Goal: Ask a question: Seek information or help from site administrators or community

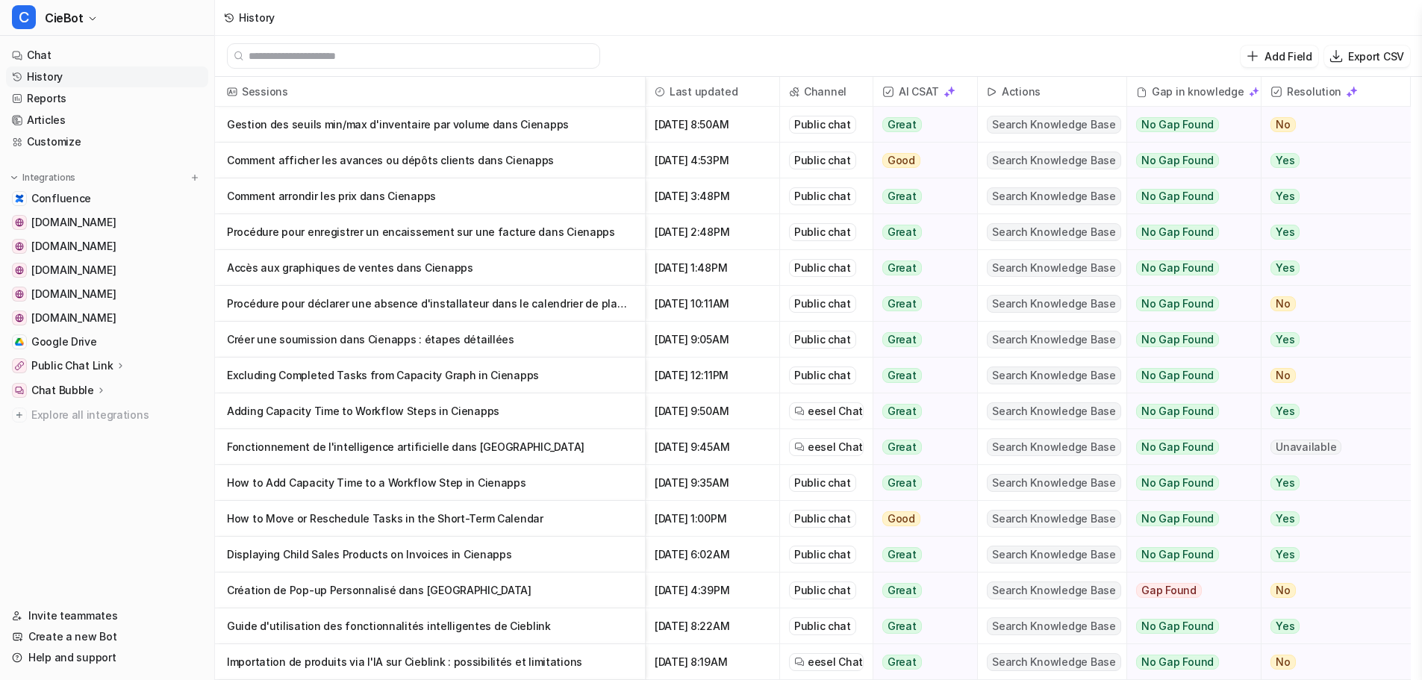
click at [482, 126] on p "Gestion des seuils min/max d'inventaire par volume dans Cienapps" at bounding box center [430, 125] width 406 height 36
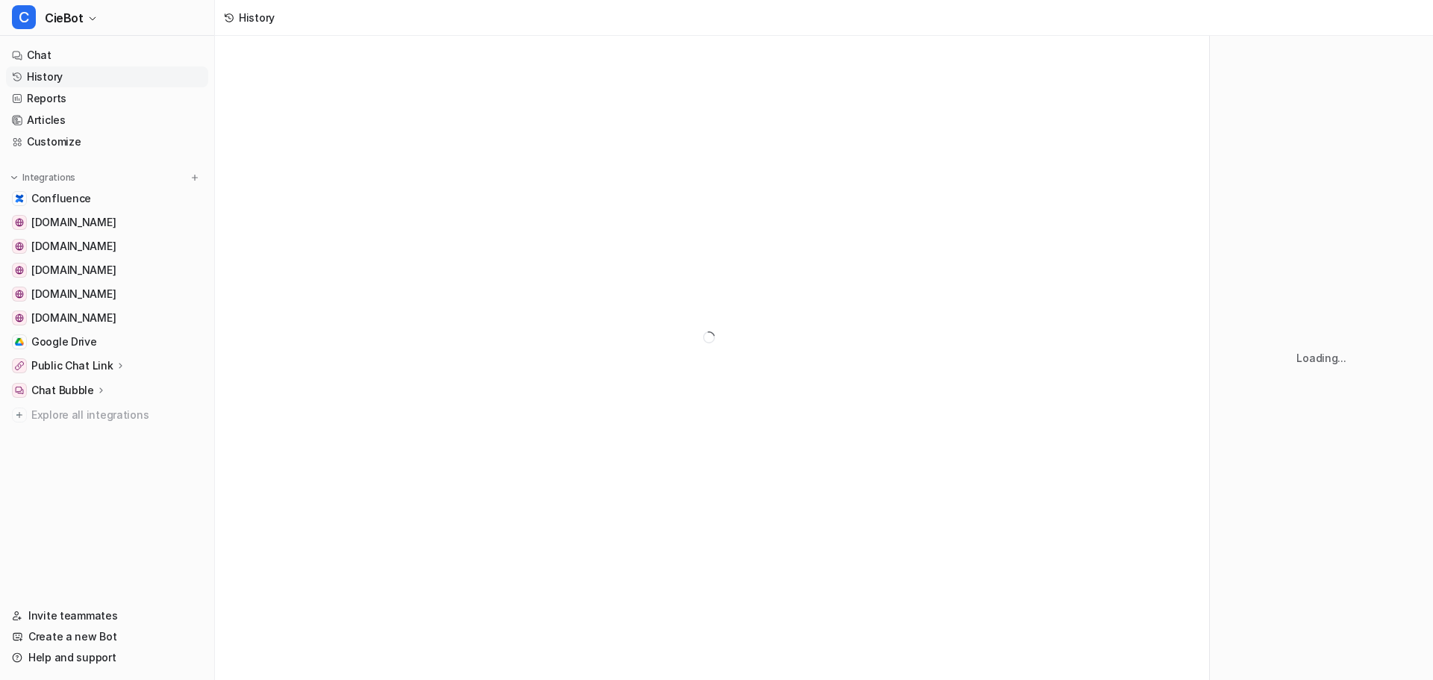
click at [552, 126] on div at bounding box center [712, 337] width 994 height 602
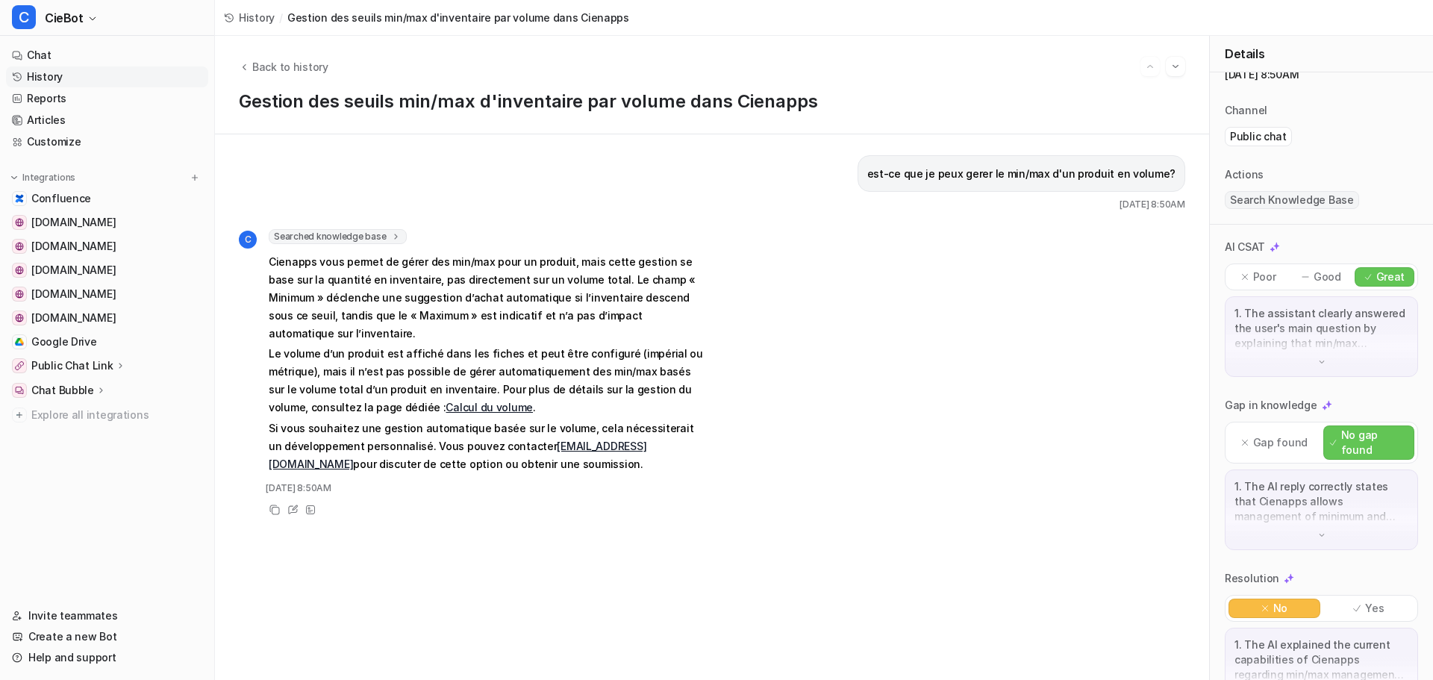
scroll to position [88, 0]
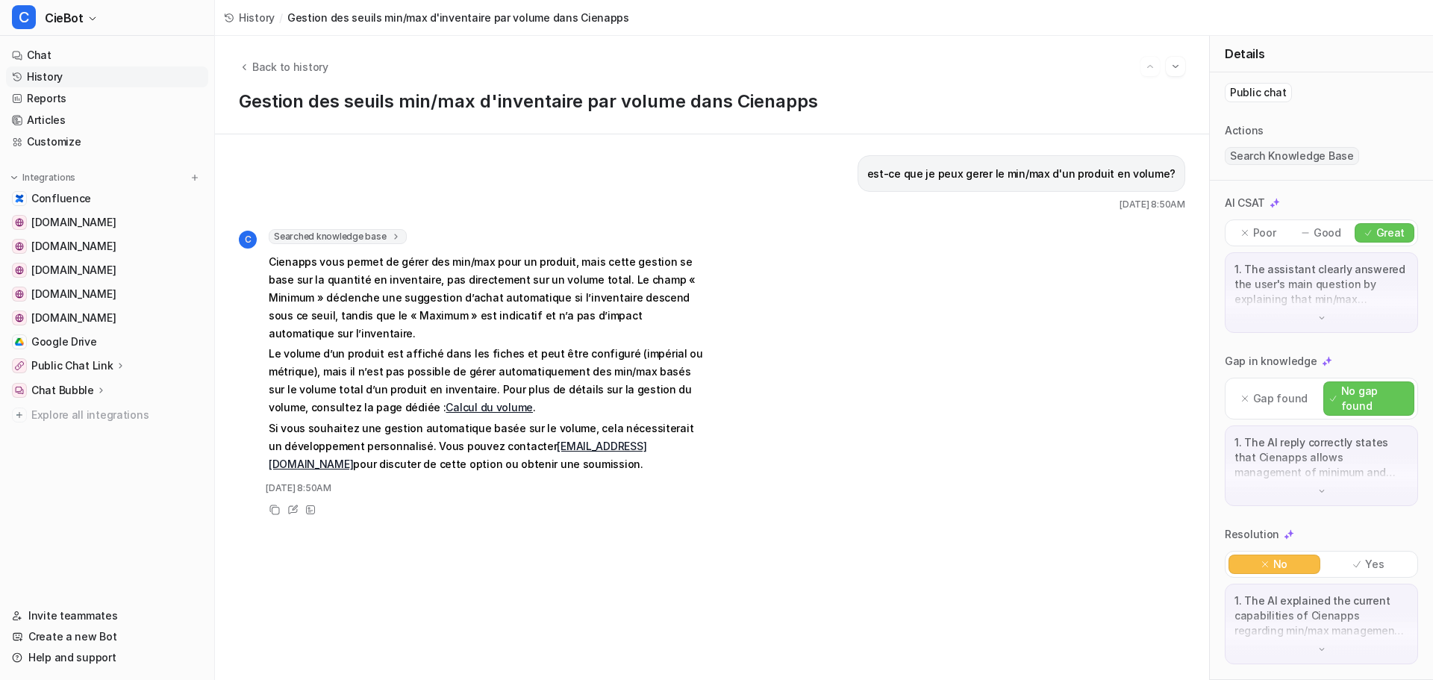
click at [1317, 647] on img at bounding box center [1322, 649] width 10 height 10
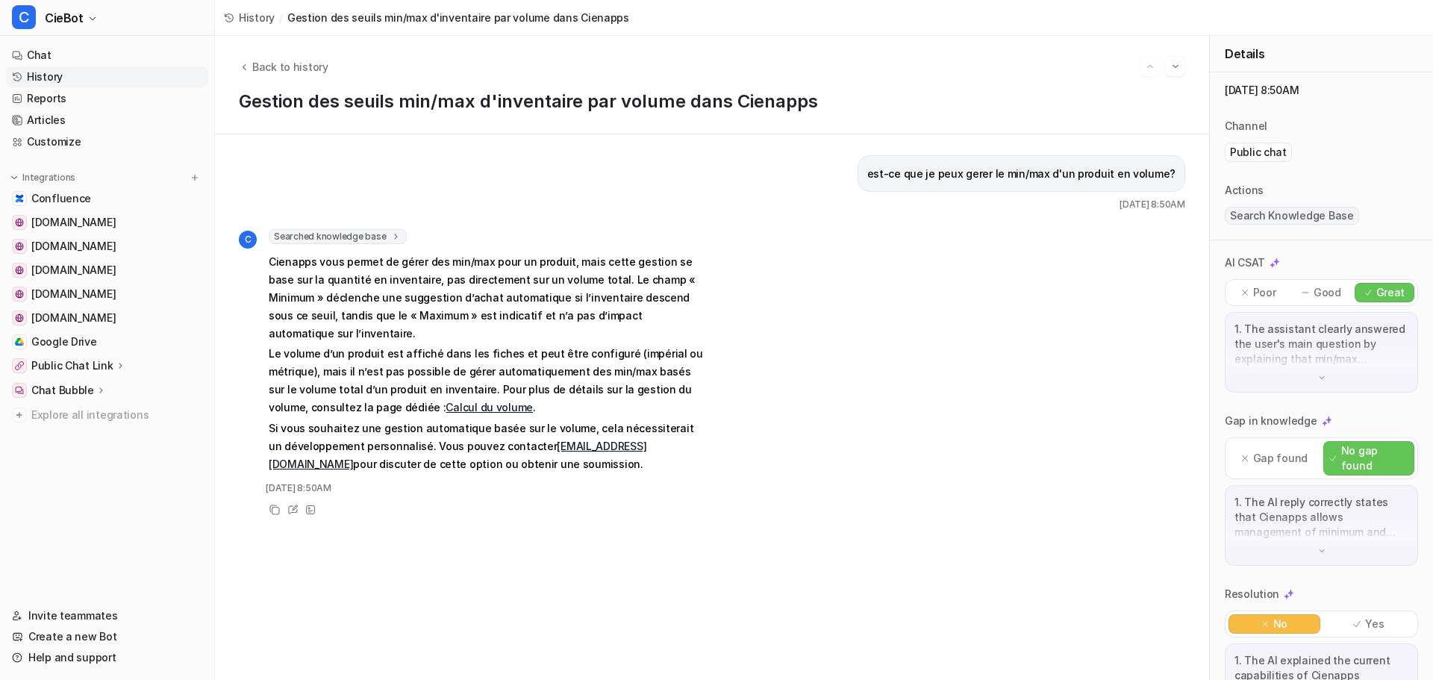
scroll to position [0, 0]
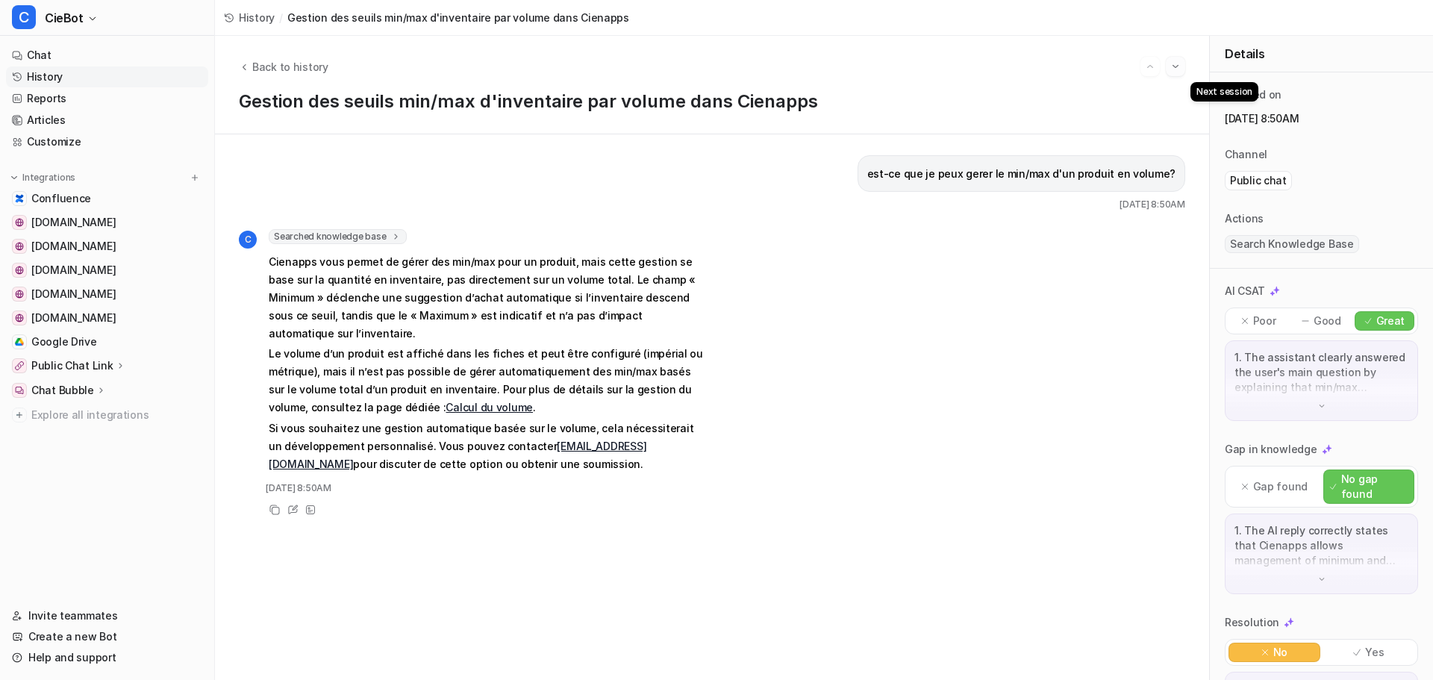
click at [1175, 68] on img "Go to next session" at bounding box center [1175, 66] width 10 height 13
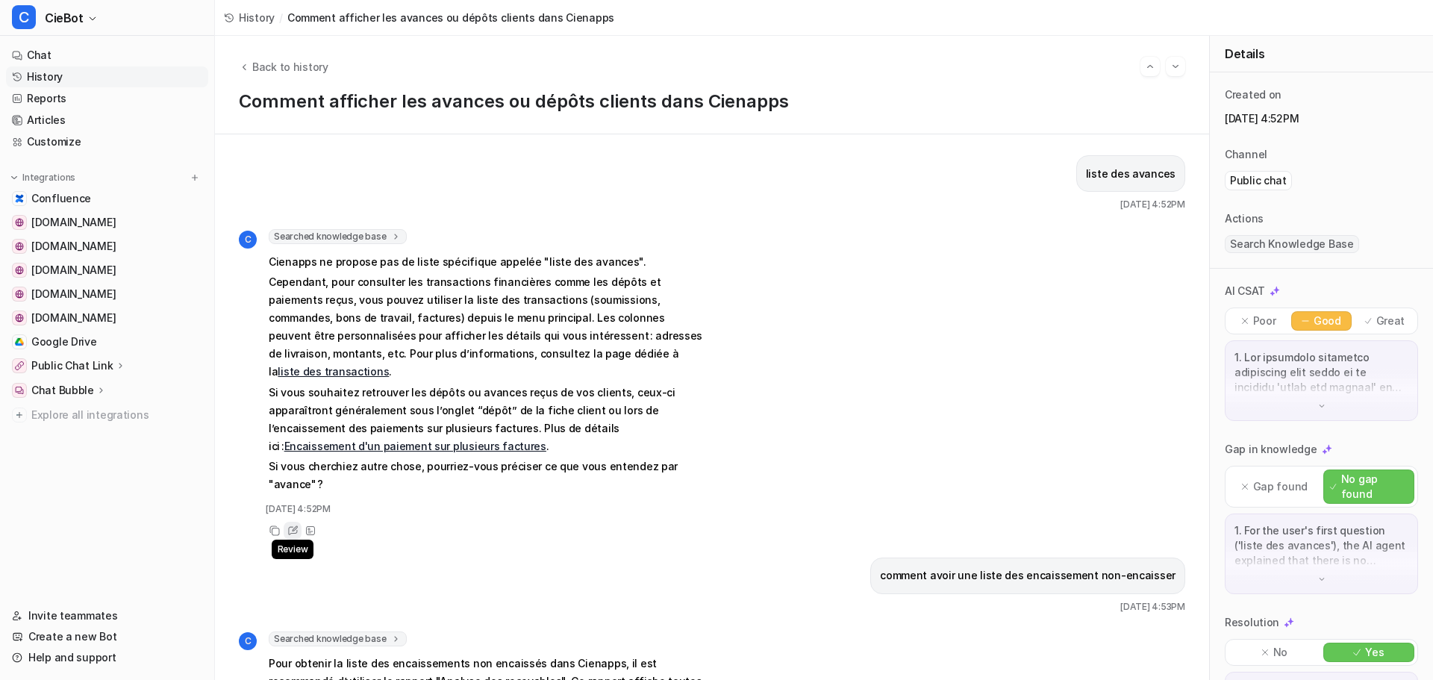
click at [295, 525] on icon at bounding box center [295, 528] width 6 height 6
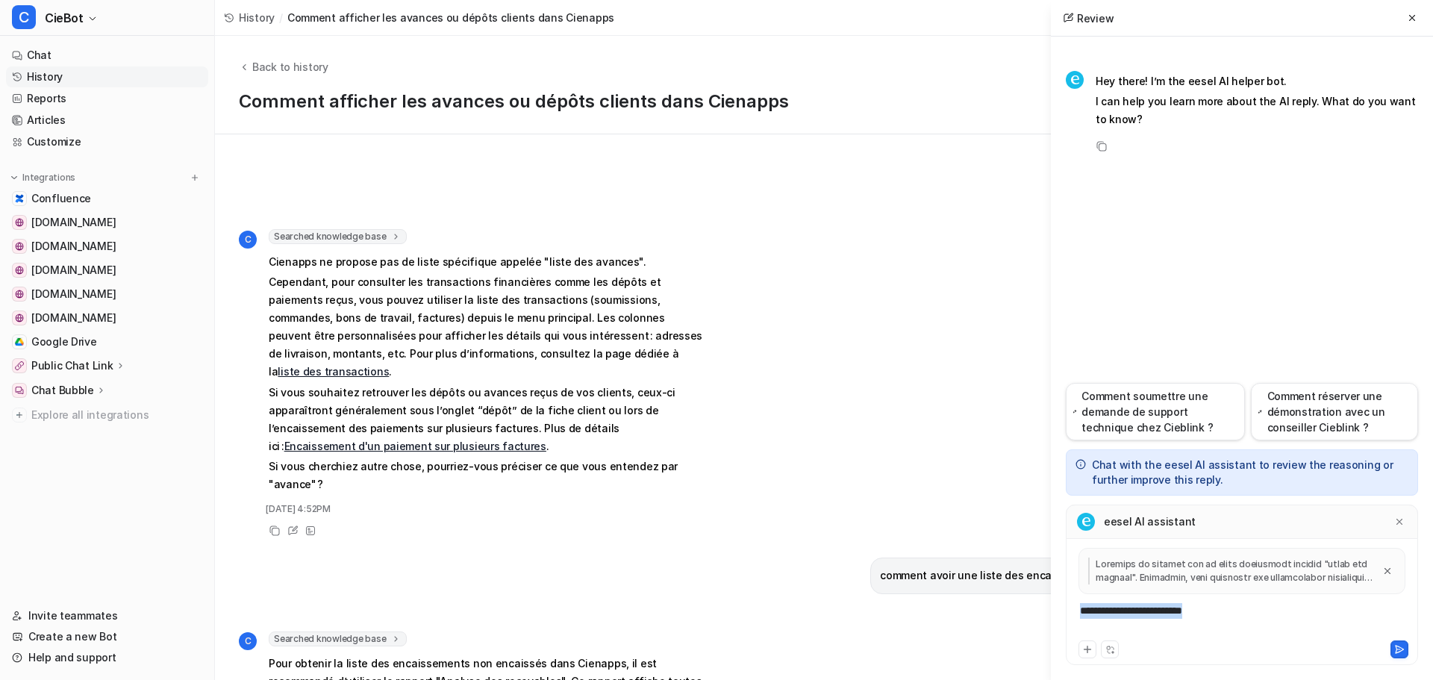
drag, startPoint x: 1070, startPoint y: 607, endPoint x: 1028, endPoint y: 607, distance: 41.8
click at [1028, 607] on div "Back to history Comment afficher les avances ou dépôts clients dans Cienapps li…" at bounding box center [824, 358] width 1218 height 644
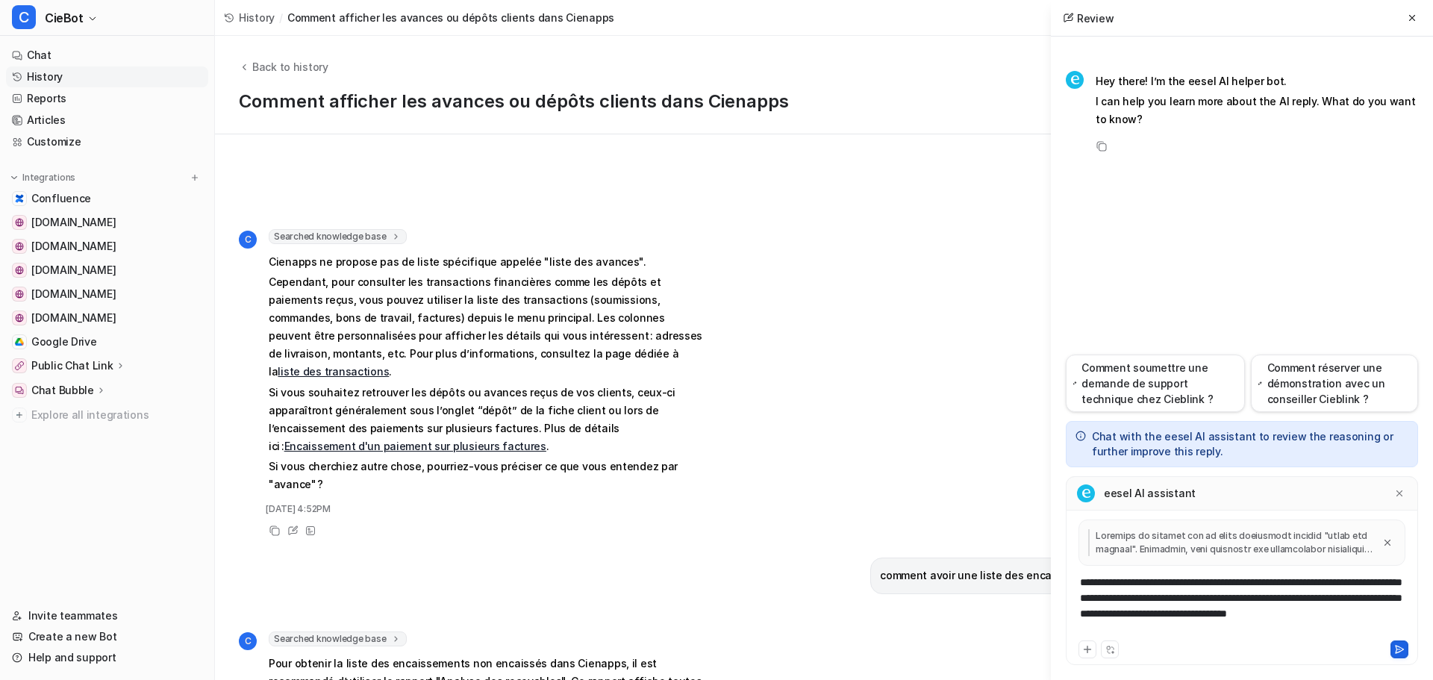
click at [1405, 652] on button at bounding box center [1399, 649] width 18 height 18
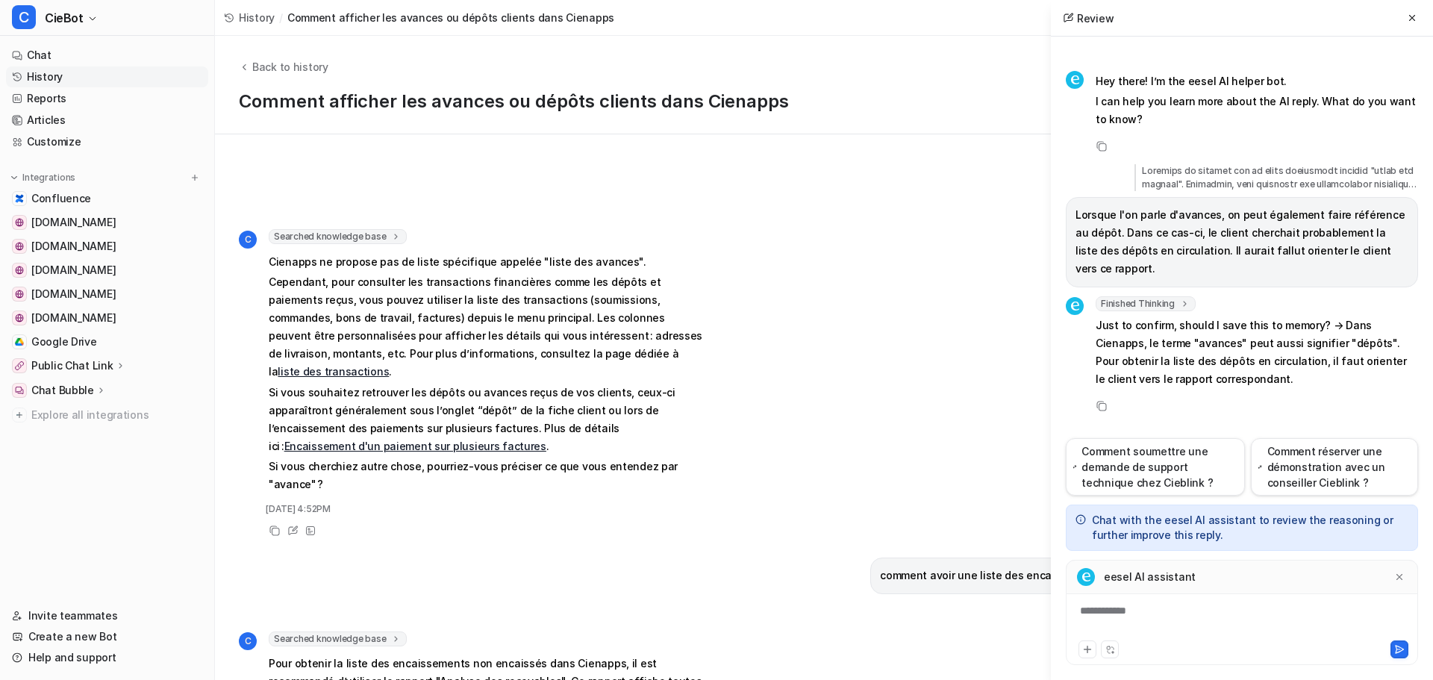
click at [1192, 625] on div "**********" at bounding box center [1242, 620] width 345 height 34
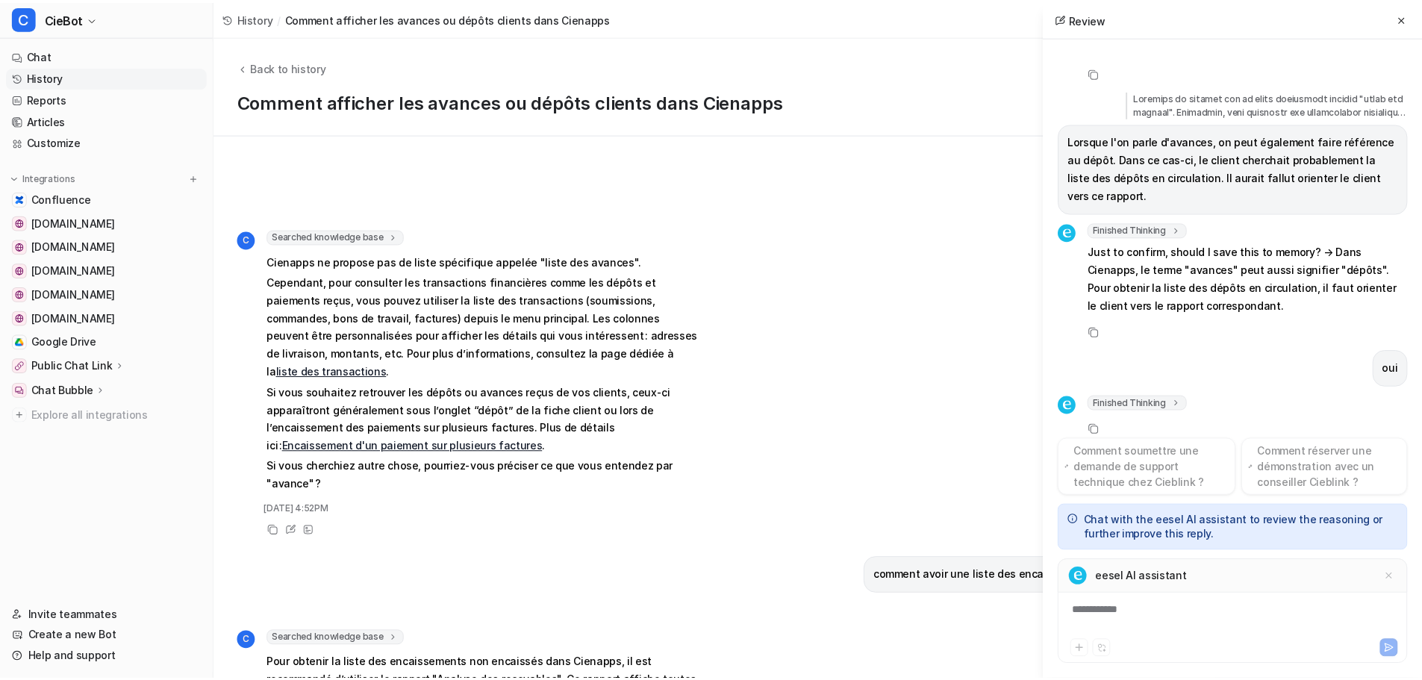
scroll to position [91, 0]
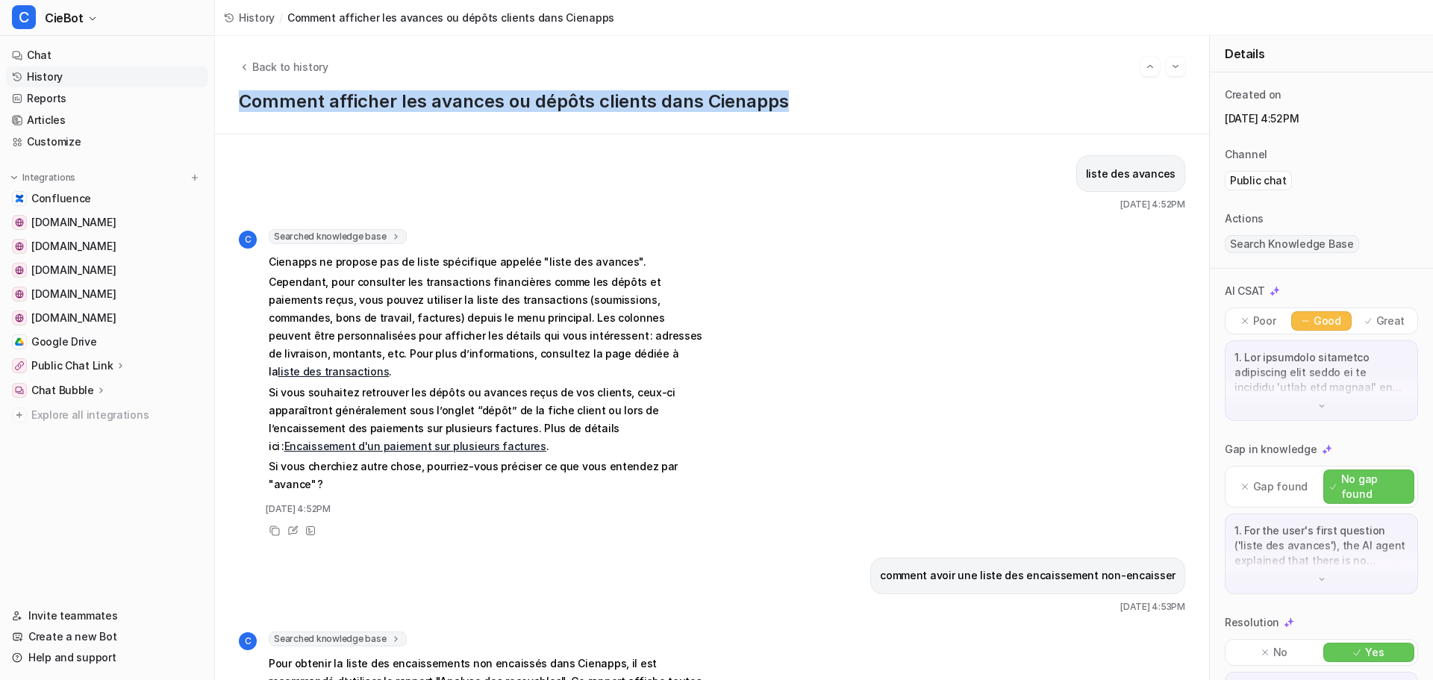
drag, startPoint x: 777, startPoint y: 96, endPoint x: 224, endPoint y: 87, distance: 553.1
click at [224, 87] on div "Back to history Comment afficher les avances ou dépôts clients dans Cienapps" at bounding box center [712, 85] width 994 height 99
copy h1 "Comment afficher les avances ou dépôts clients dans Cienapps"
click at [79, 54] on link "Chat" at bounding box center [107, 55] width 202 height 21
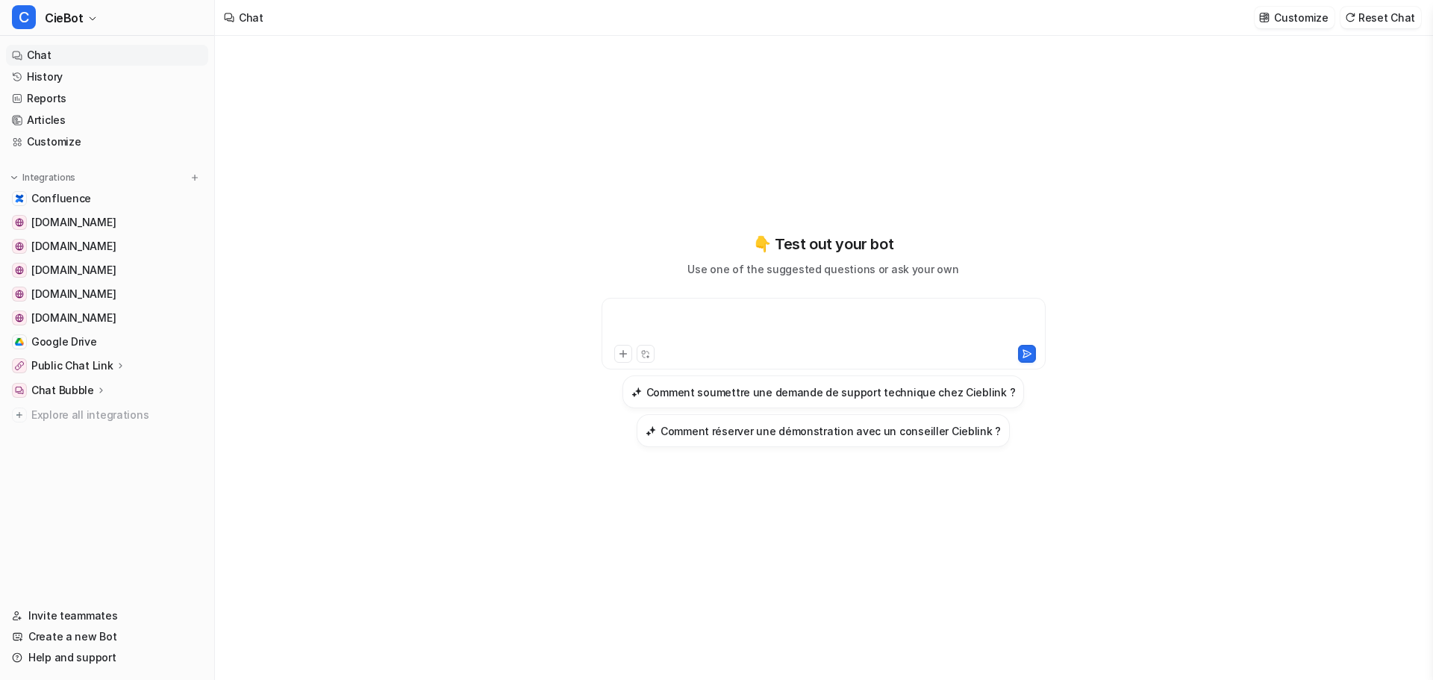
click at [731, 316] on div at bounding box center [823, 324] width 437 height 34
paste div
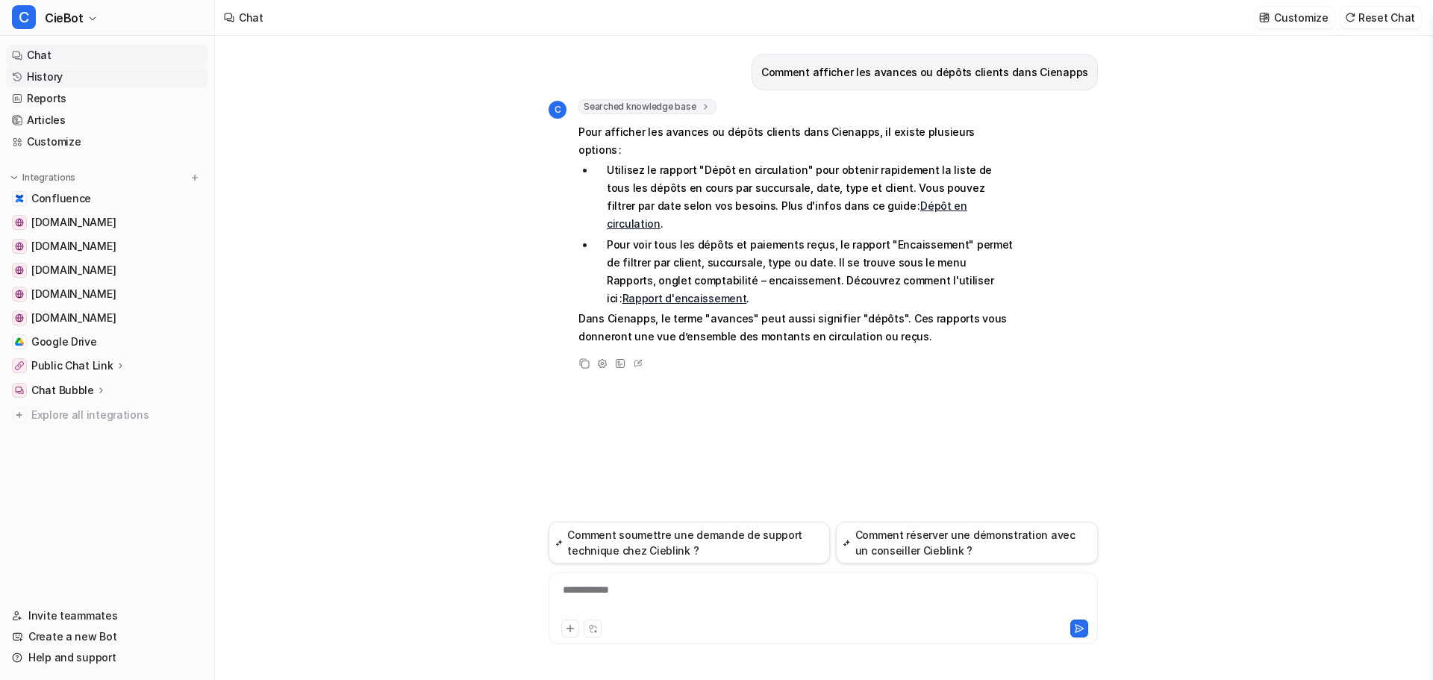
click at [58, 78] on link "History" at bounding box center [107, 76] width 202 height 21
